Goal: Information Seeking & Learning: Learn about a topic

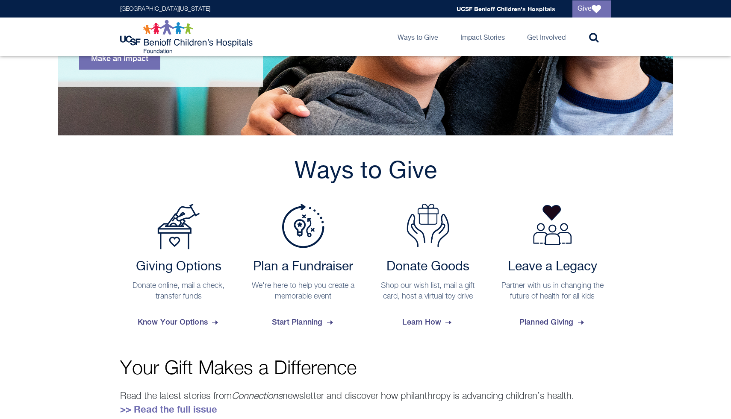
scroll to position [331, 0]
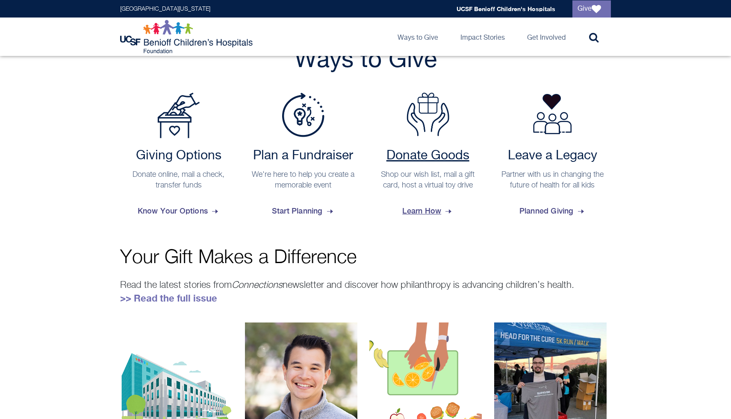
click at [442, 213] on span "Learn How" at bounding box center [427, 211] width 51 height 23
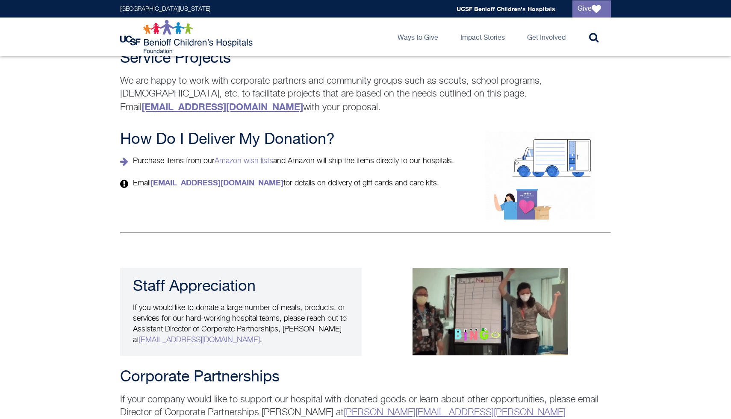
scroll to position [1614, 0]
